Goal: Transaction & Acquisition: Purchase product/service

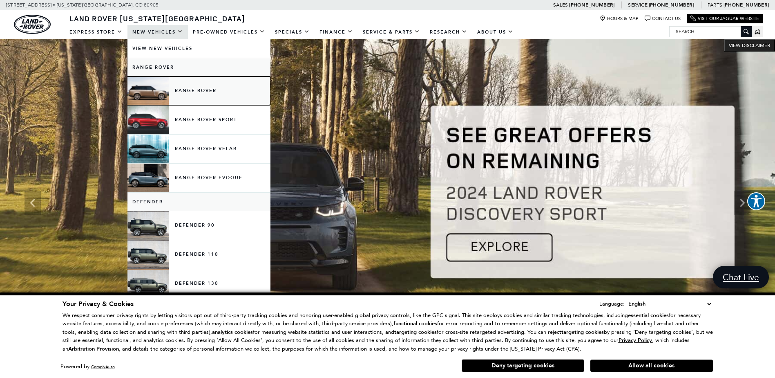
click at [187, 89] on link "Range Rover" at bounding box center [199, 90] width 143 height 29
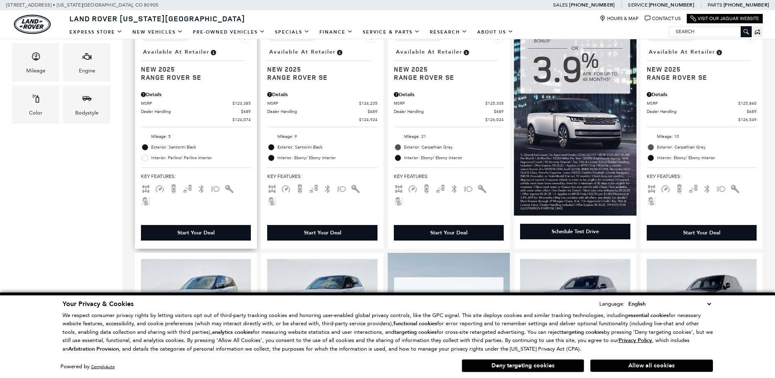
scroll to position [340, 0]
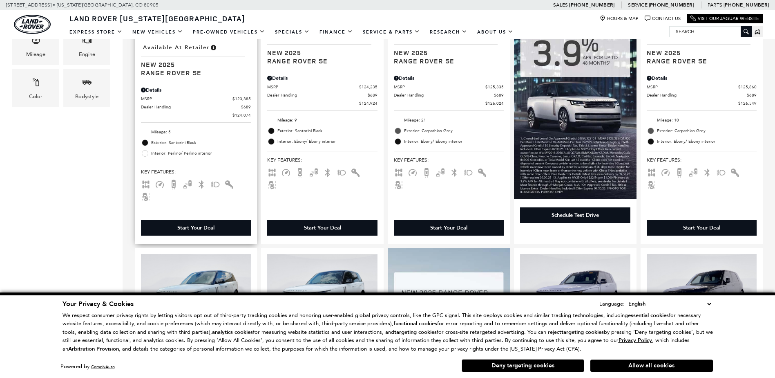
click at [191, 224] on div "Start Your Deal" at bounding box center [195, 227] width 37 height 7
